Goal: Information Seeking & Learning: Learn about a topic

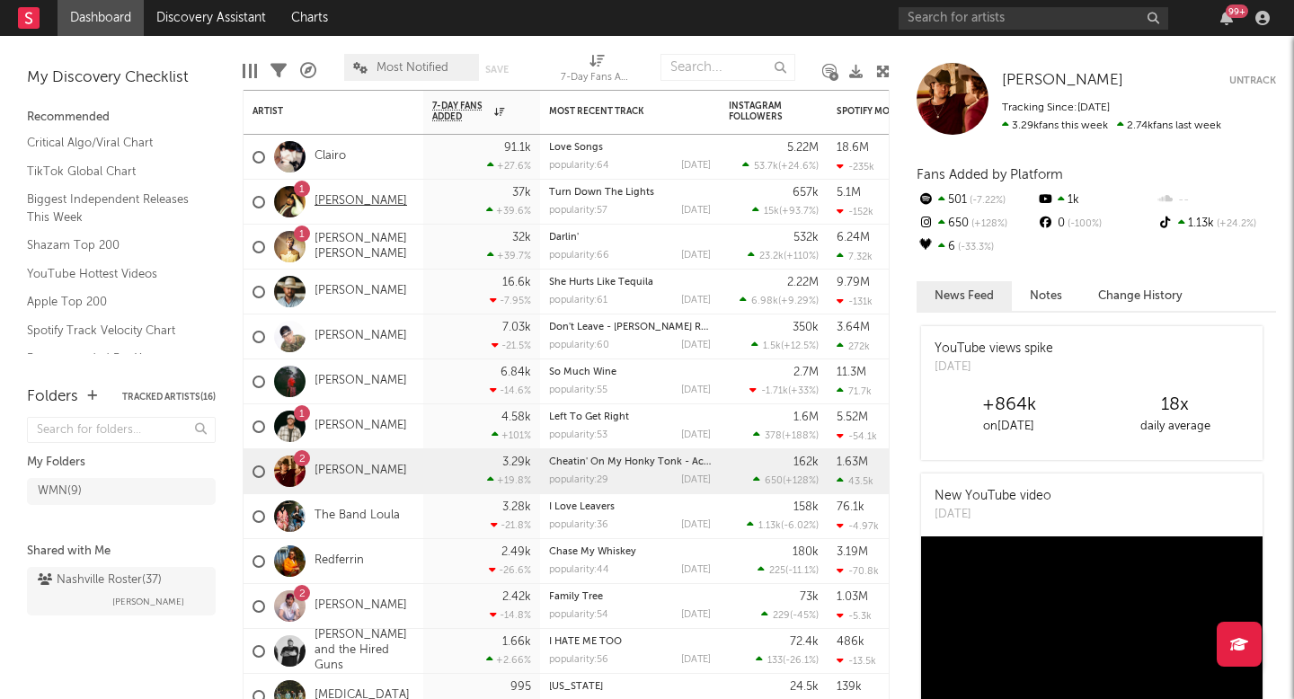
click at [348, 208] on link "[PERSON_NAME]" at bounding box center [360, 201] width 93 height 15
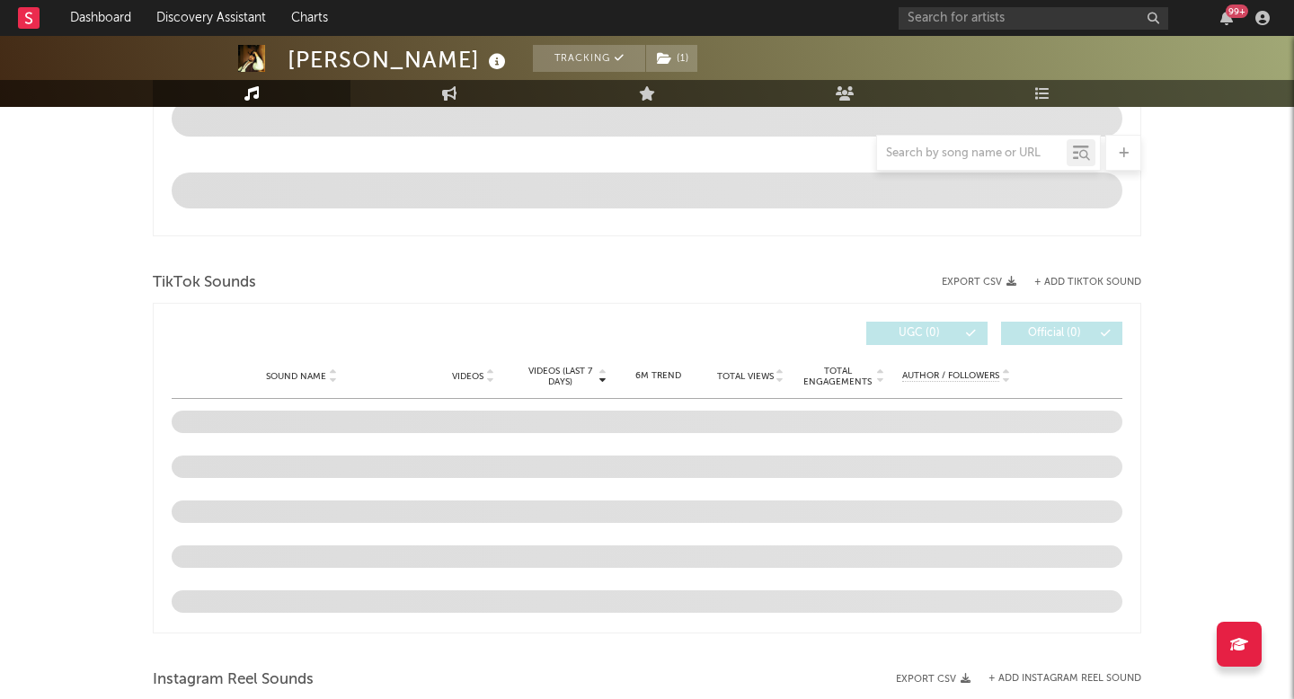
select select "6m"
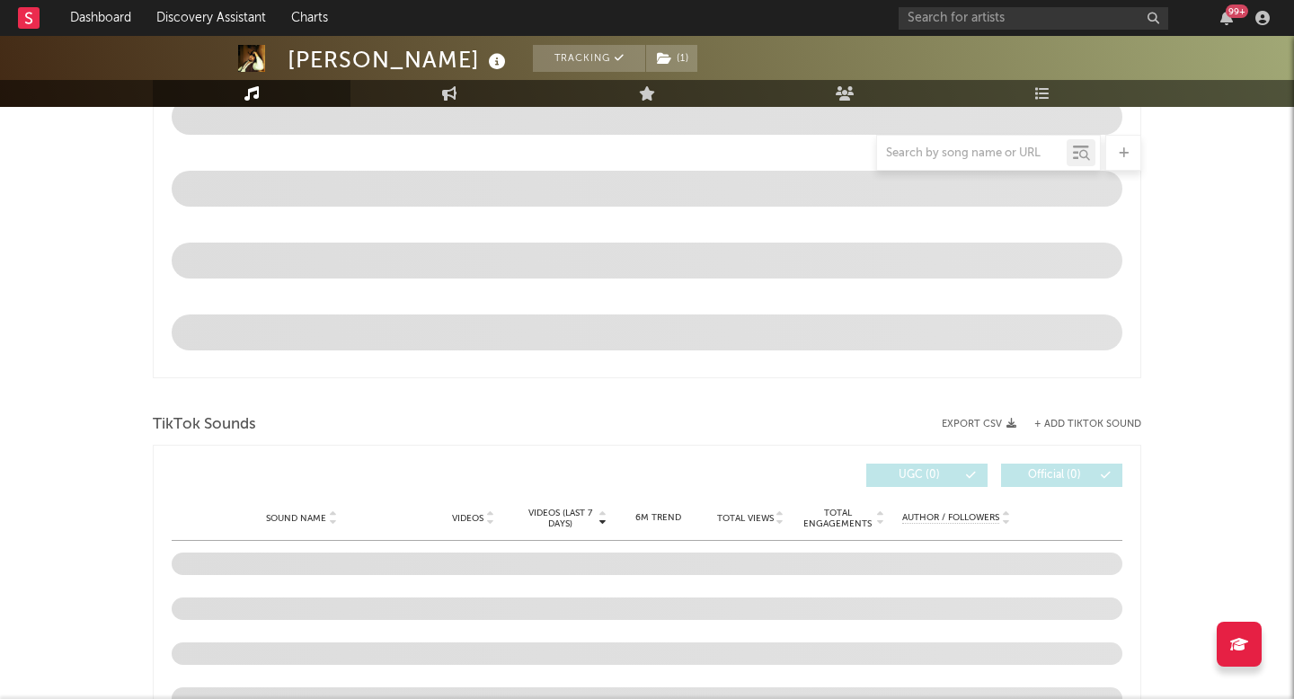
scroll to position [1086, 0]
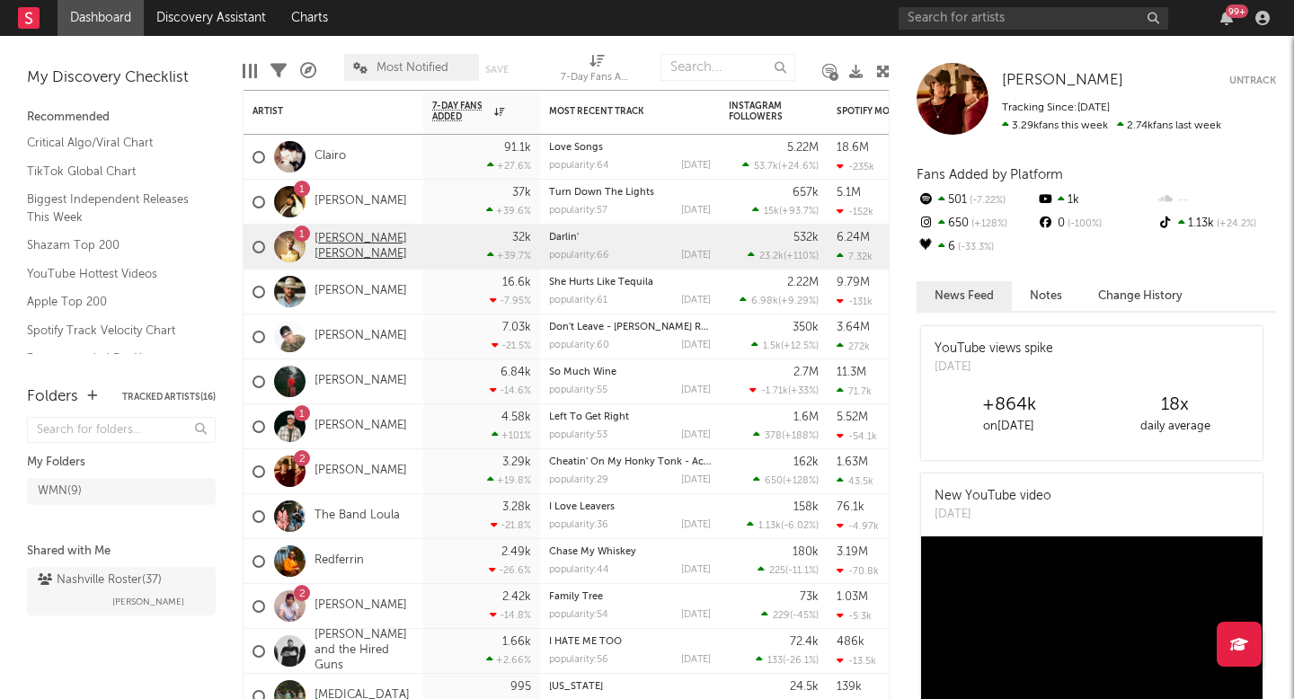
click at [343, 243] on link "[PERSON_NAME] [PERSON_NAME]" at bounding box center [364, 247] width 100 height 31
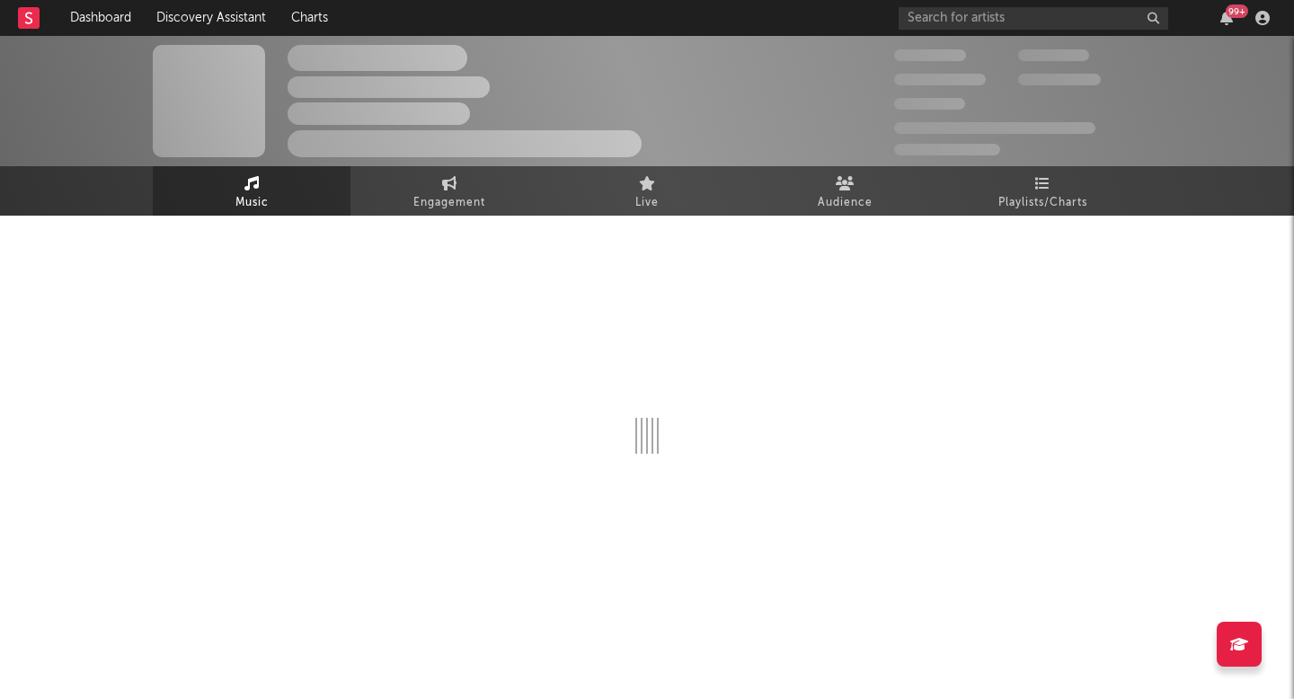
select select "6m"
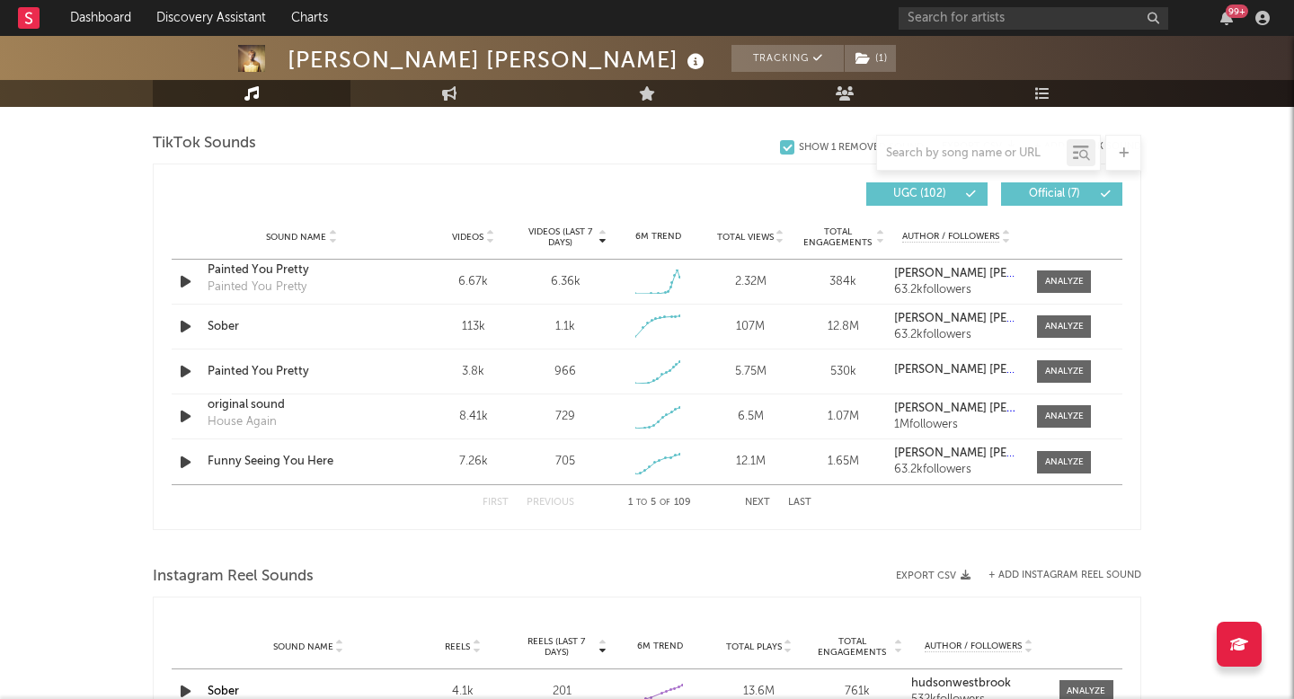
scroll to position [1208, 0]
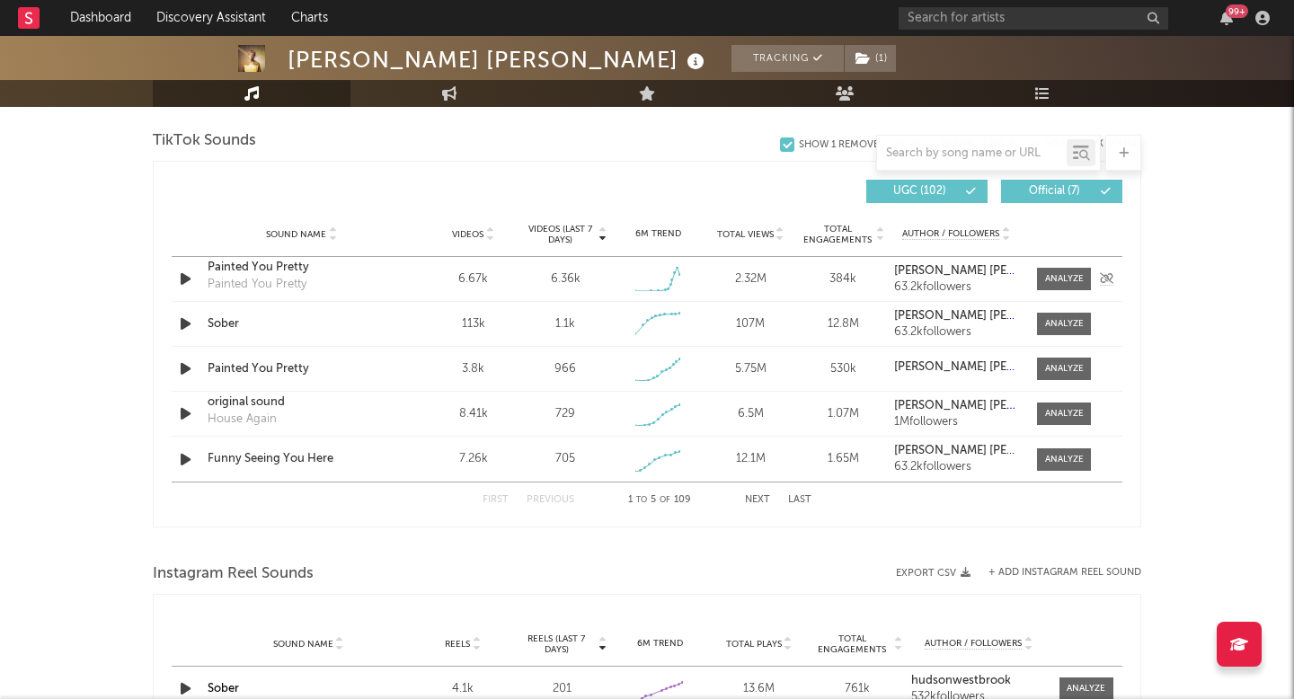
click at [288, 272] on div "Painted You Pretty" at bounding box center [302, 268] width 188 height 18
